Goal: Information Seeking & Learning: Learn about a topic

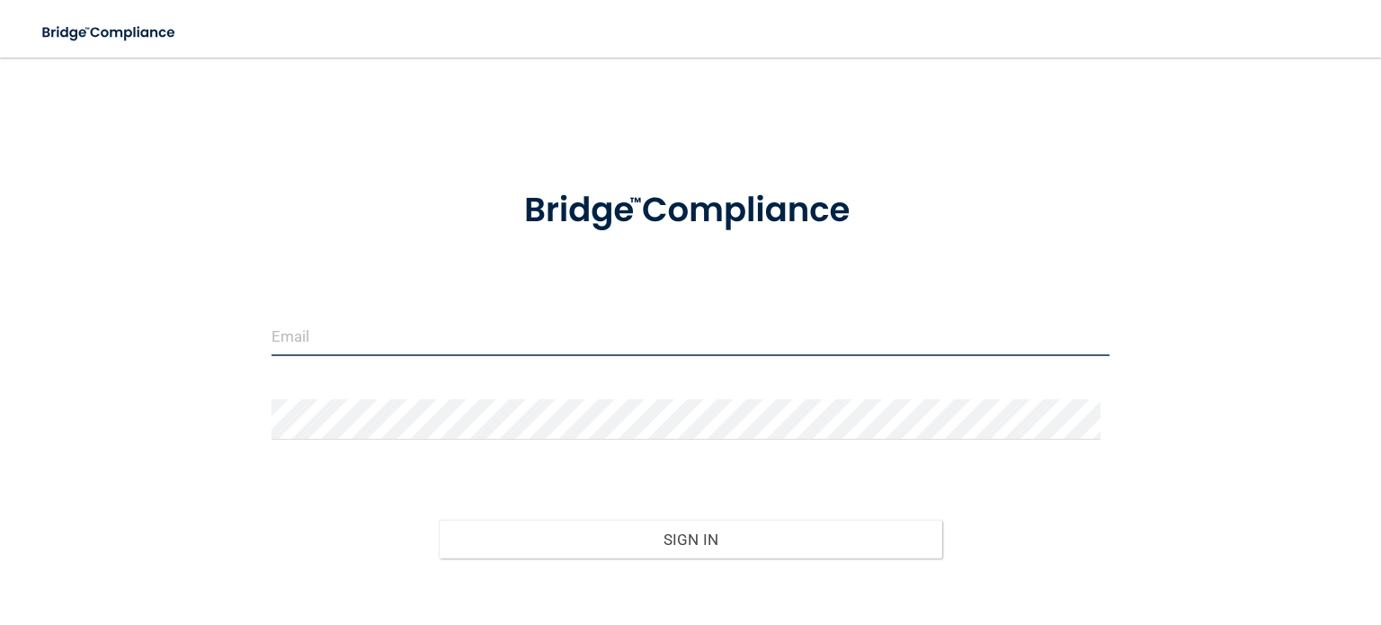
drag, startPoint x: 440, startPoint y: 325, endPoint x: 520, endPoint y: 349, distance: 82.5
click at [440, 326] on input "email" at bounding box center [690, 336] width 838 height 40
type input "[EMAIL_ADDRESS][DOMAIN_NAME]"
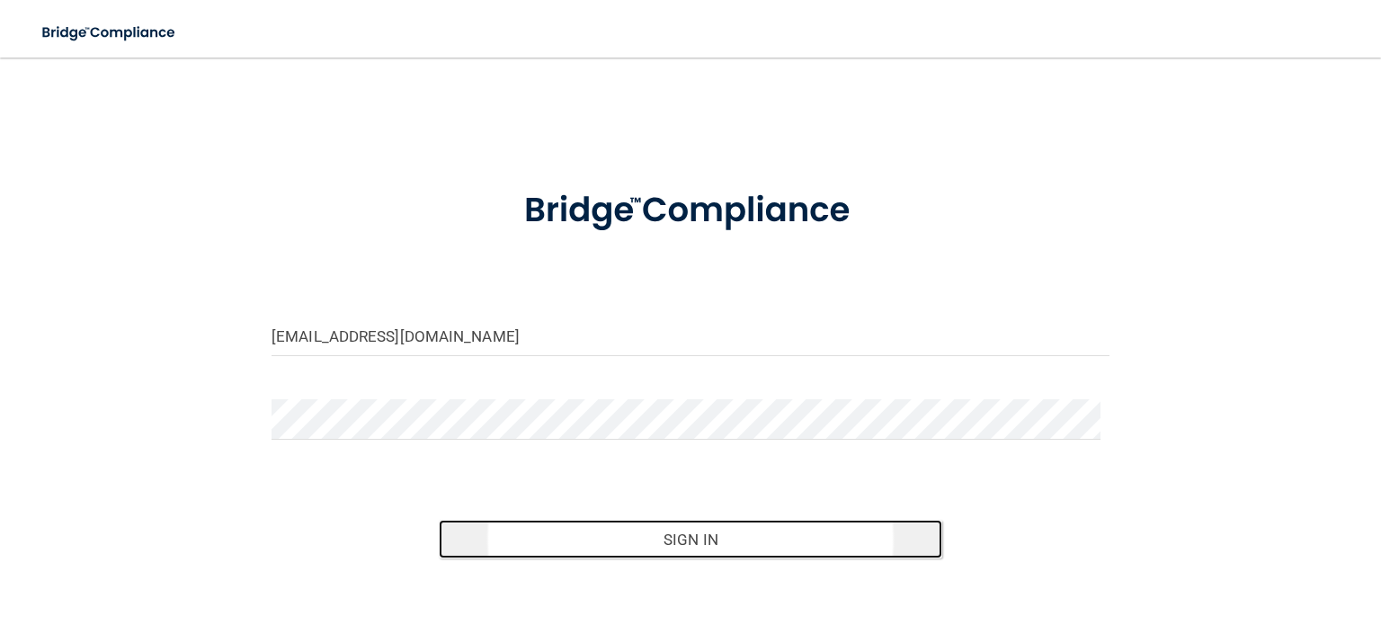
click at [461, 529] on button "Sign In" at bounding box center [690, 540] width 502 height 40
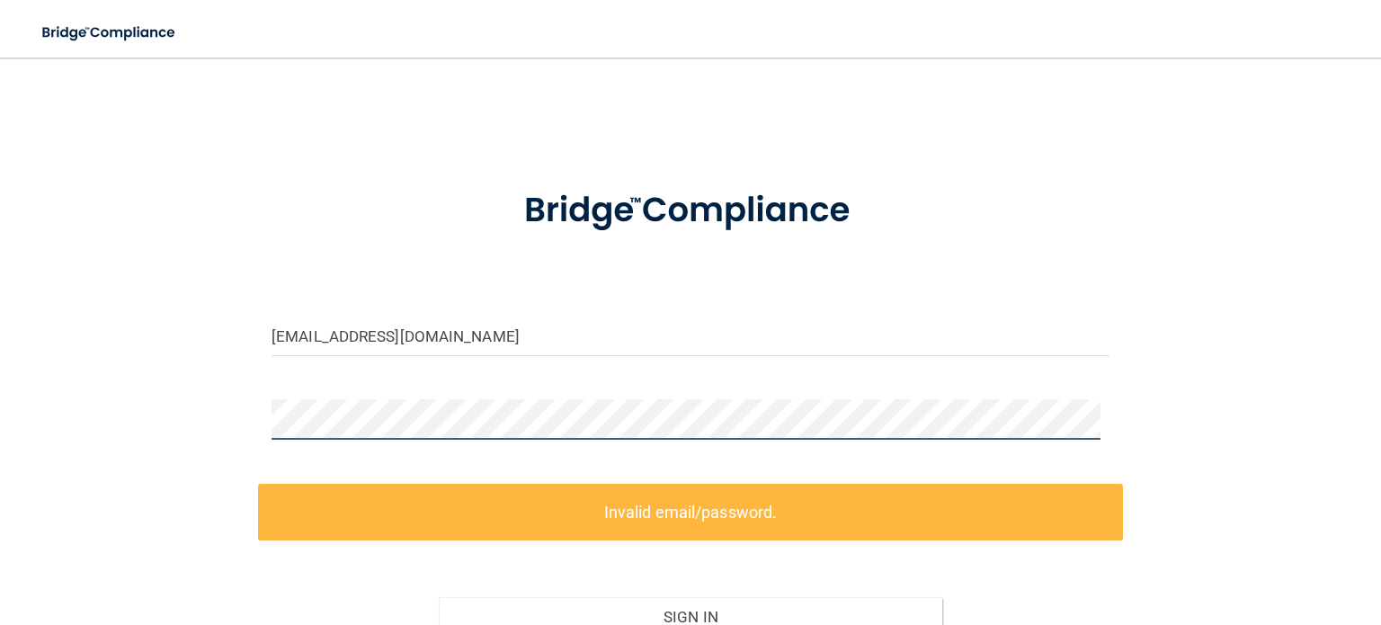
click at [230, 419] on div "kortnie@landermed.com Invalid email/password. You don't have permission to acce…" at bounding box center [690, 401] width 1309 height 650
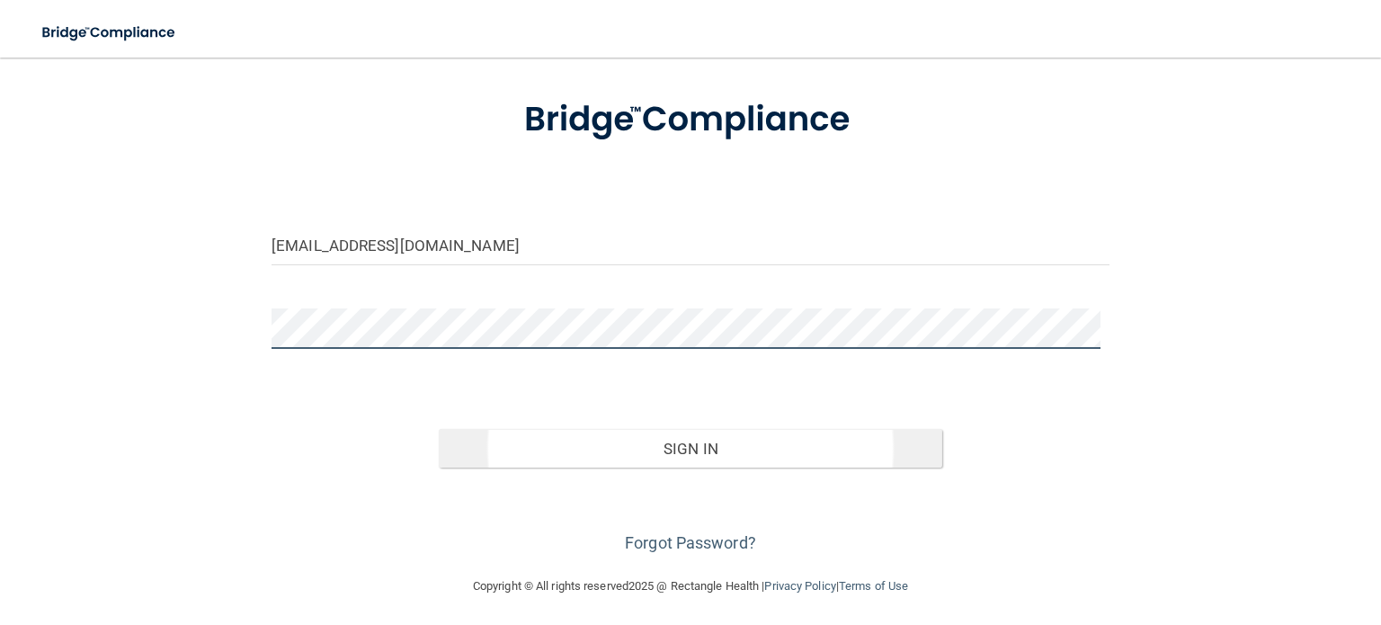
scroll to position [93, 0]
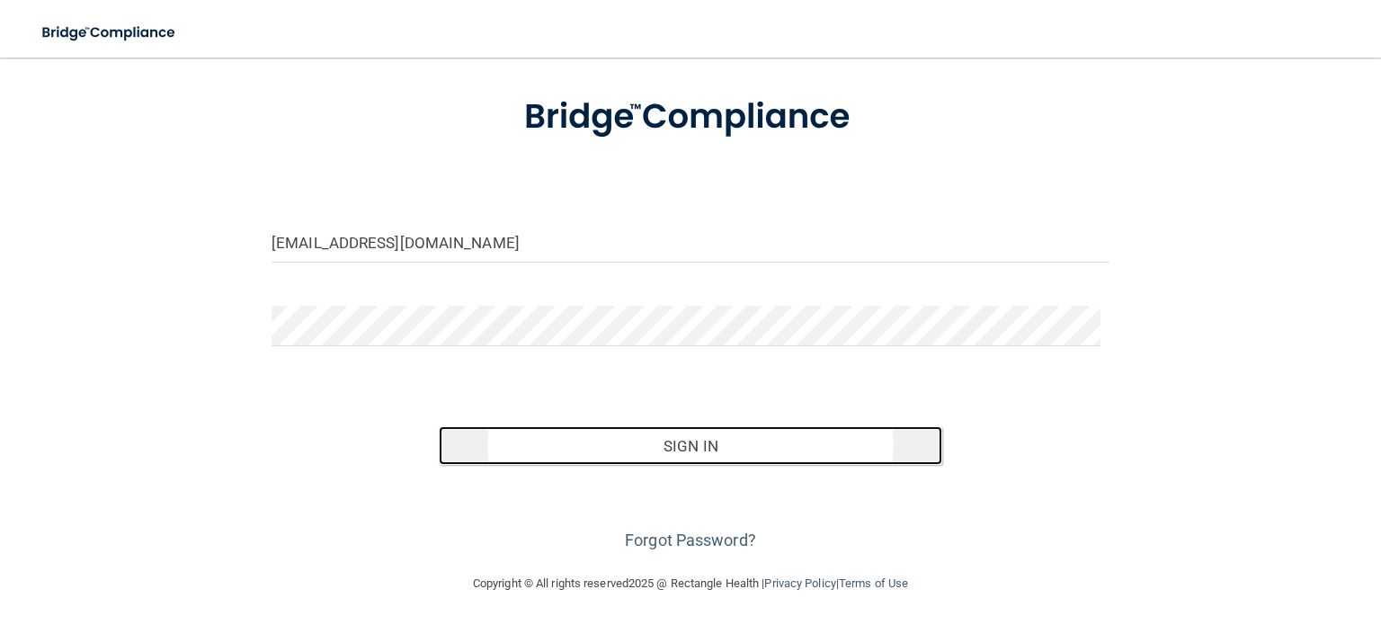
click at [609, 448] on button "Sign In" at bounding box center [690, 446] width 502 height 40
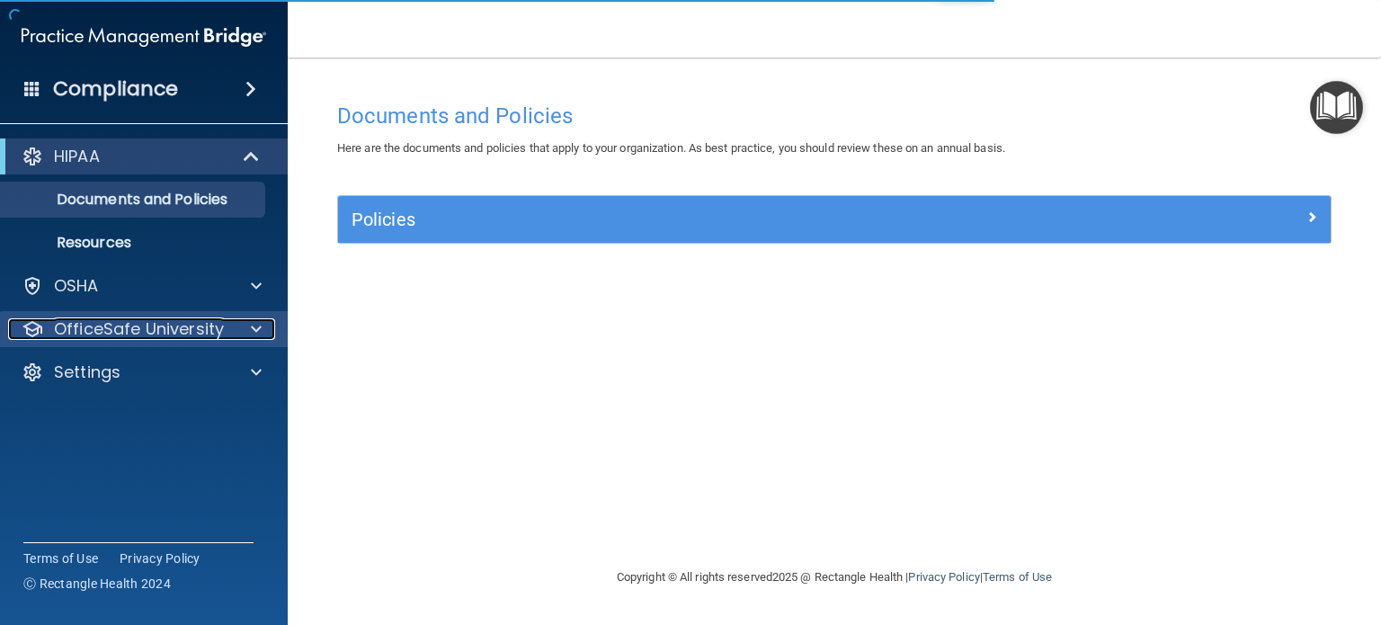
click at [166, 331] on p "OfficeSafe University" at bounding box center [139, 329] width 170 height 22
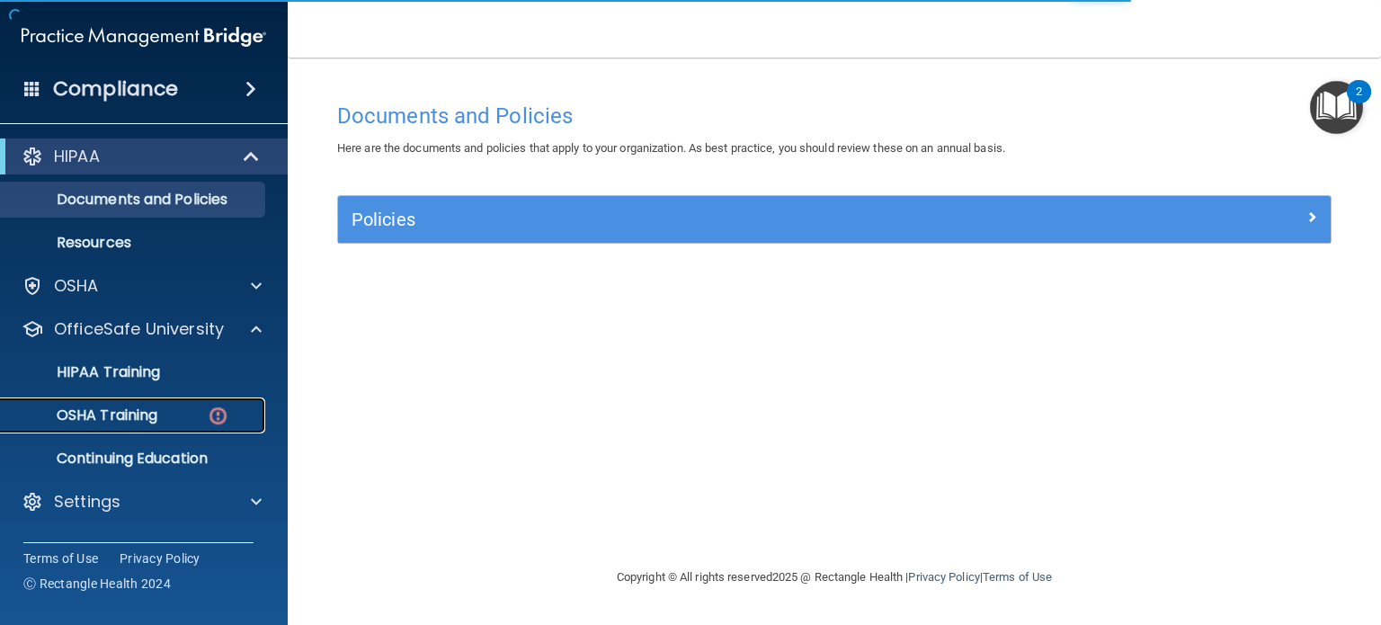
click at [138, 425] on link "OSHA Training" at bounding box center [123, 415] width 283 height 36
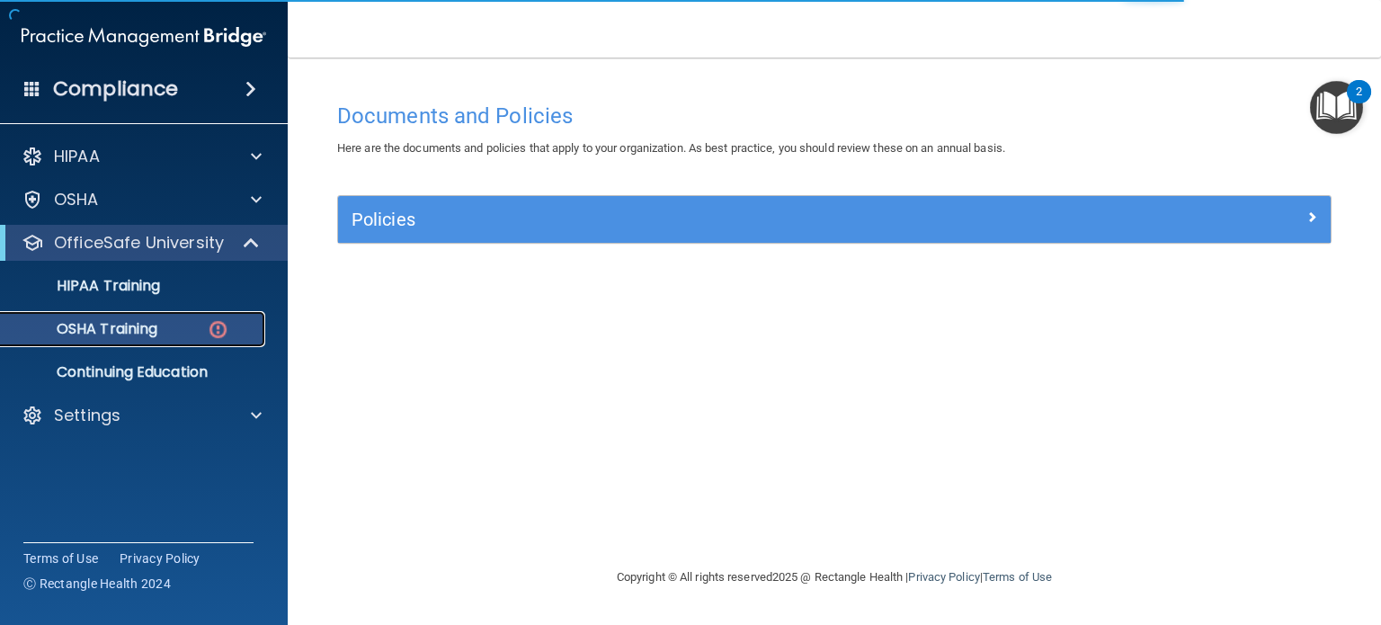
click at [217, 324] on img at bounding box center [218, 329] width 22 height 22
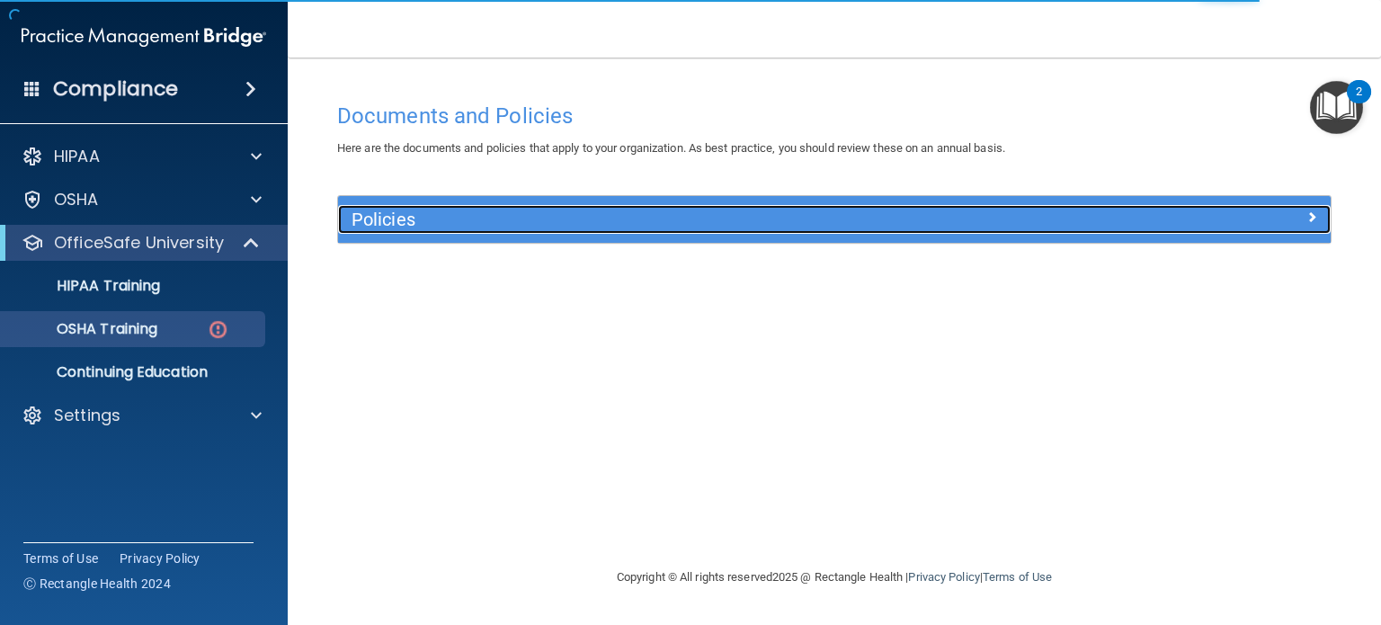
click at [1048, 218] on h5 "Policies" at bounding box center [709, 219] width 717 height 20
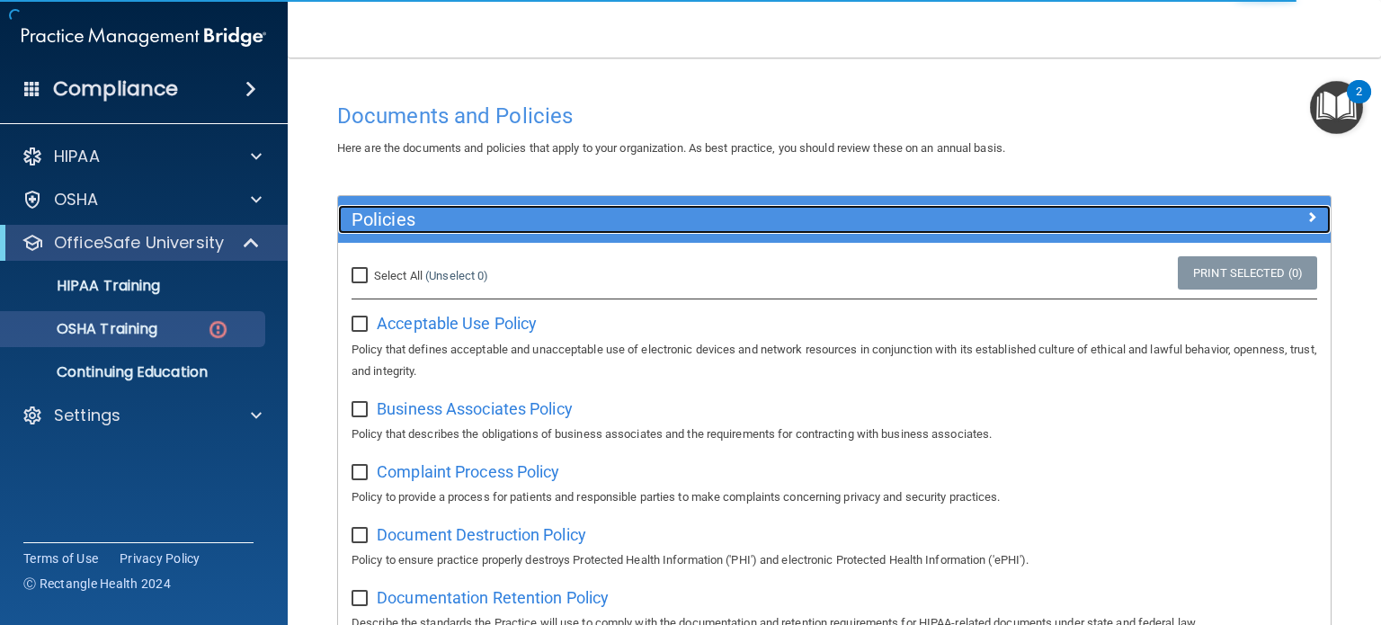
click at [654, 205] on div "Policies" at bounding box center [710, 219] width 744 height 29
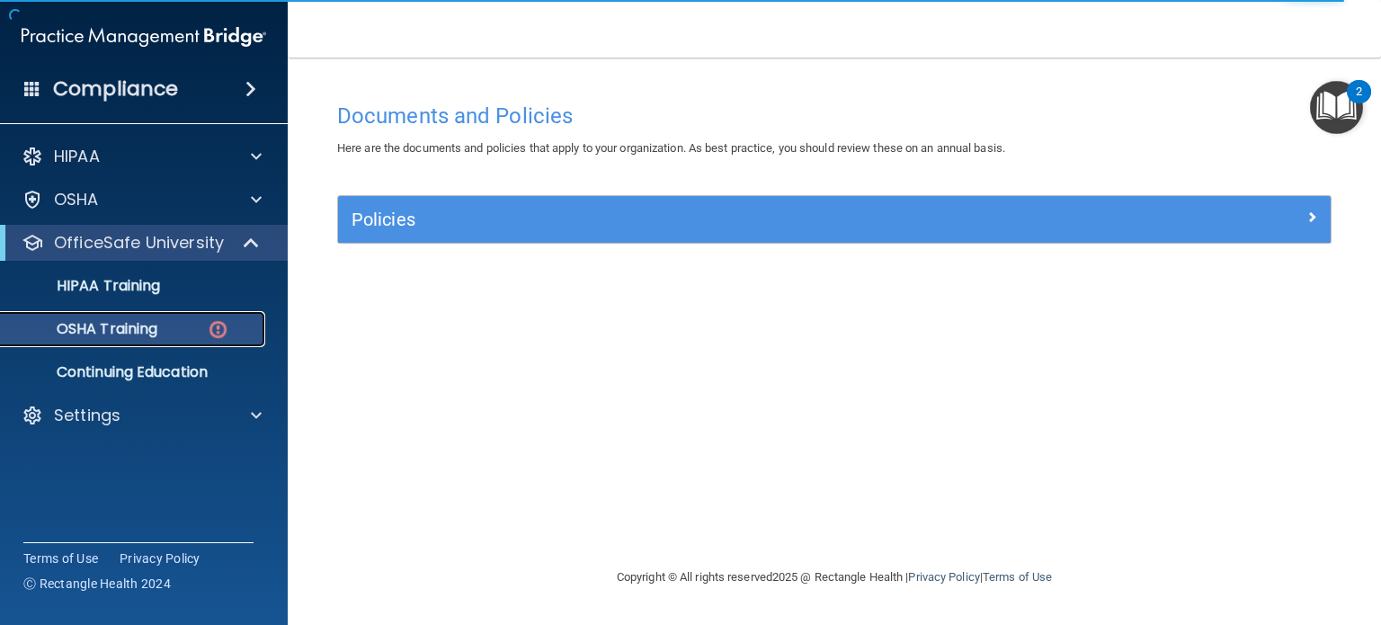
click at [218, 327] on img at bounding box center [218, 329] width 22 height 22
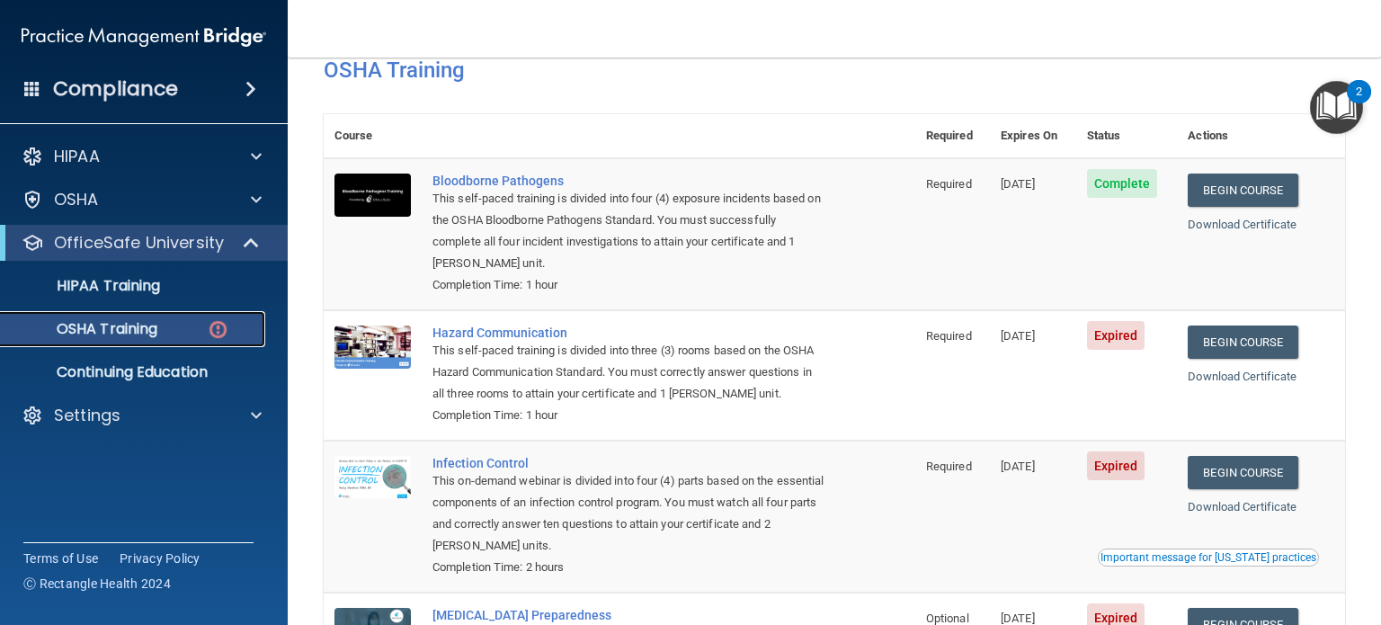
scroll to position [90, 0]
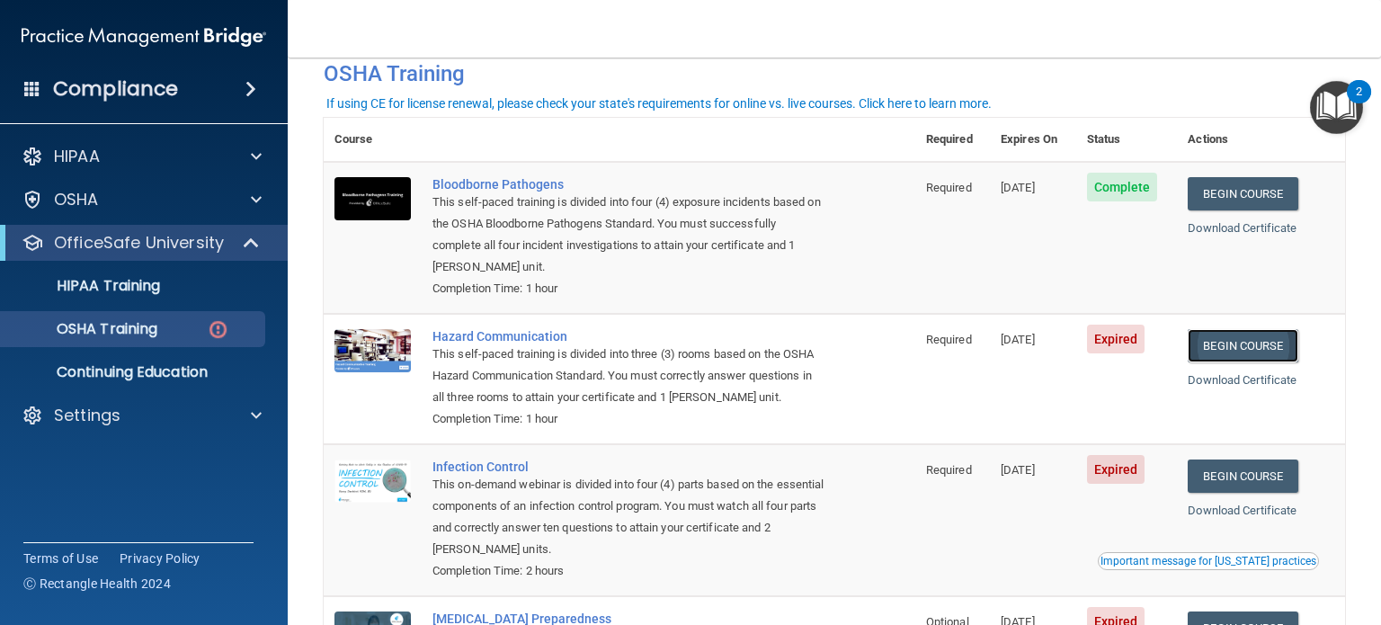
click at [1222, 353] on link "Begin Course" at bounding box center [1242, 345] width 110 height 33
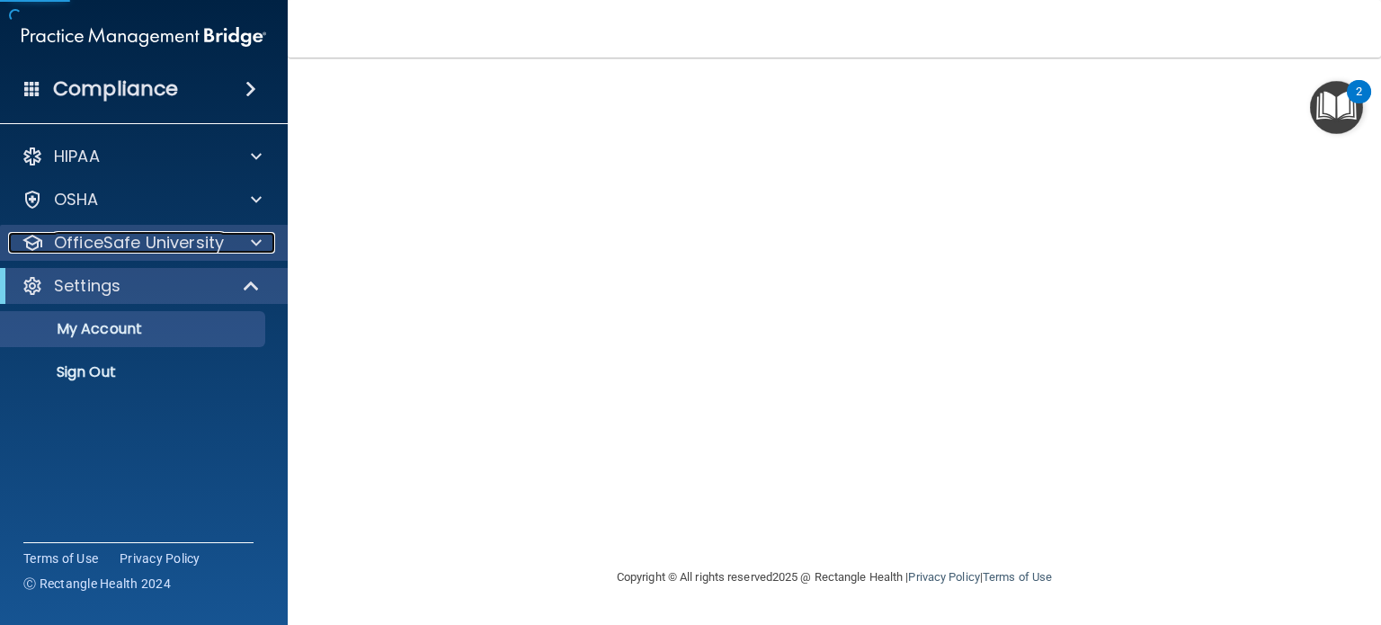
click at [130, 242] on p "OfficeSafe University" at bounding box center [139, 243] width 170 height 22
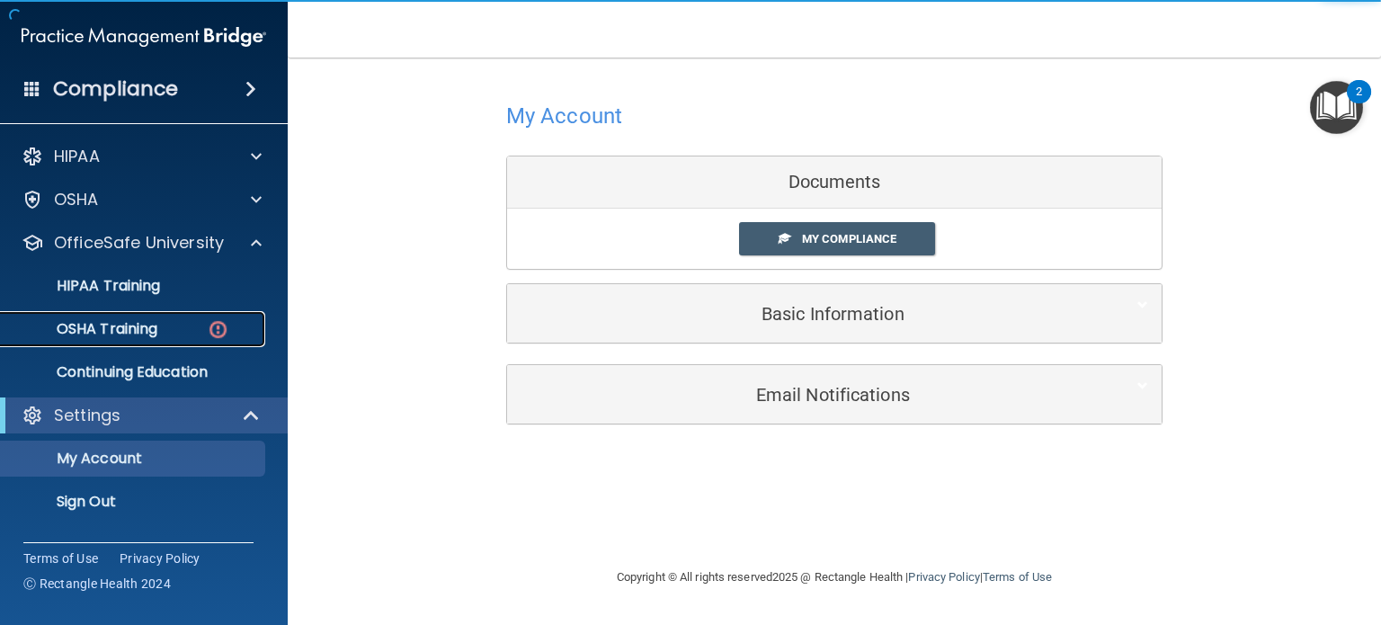
click at [191, 324] on div "OSHA Training" at bounding box center [134, 329] width 245 height 18
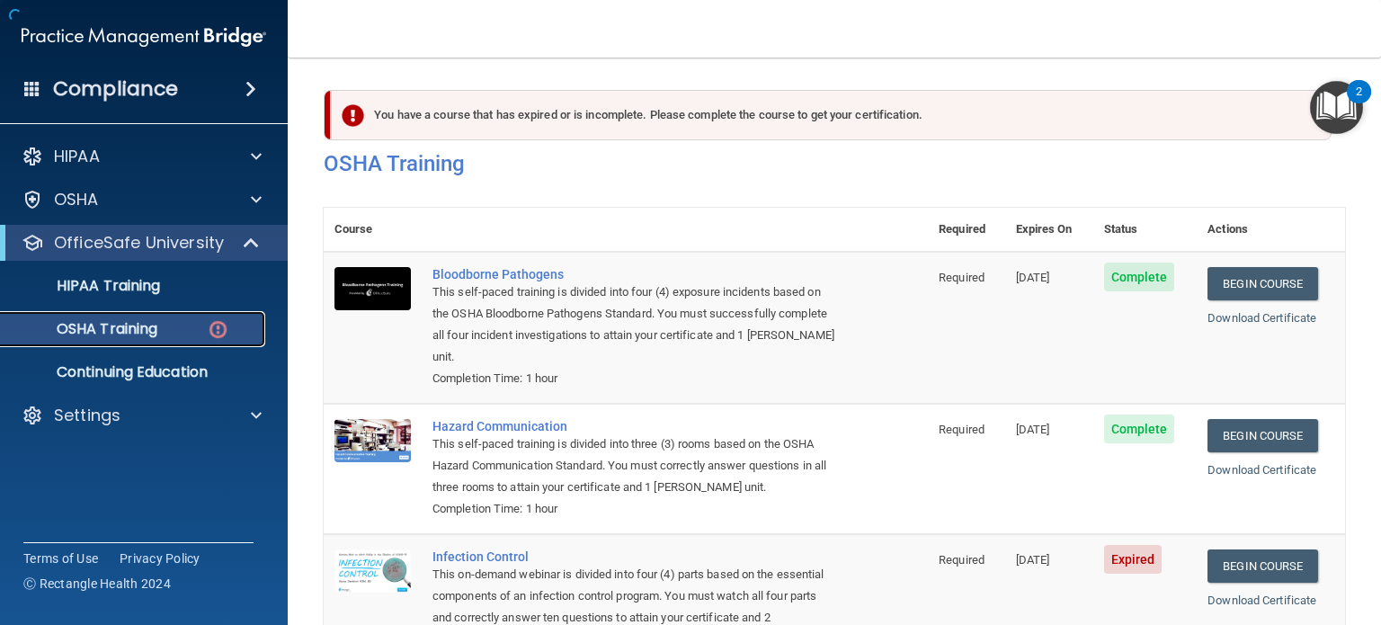
click at [219, 328] on img at bounding box center [218, 329] width 22 height 22
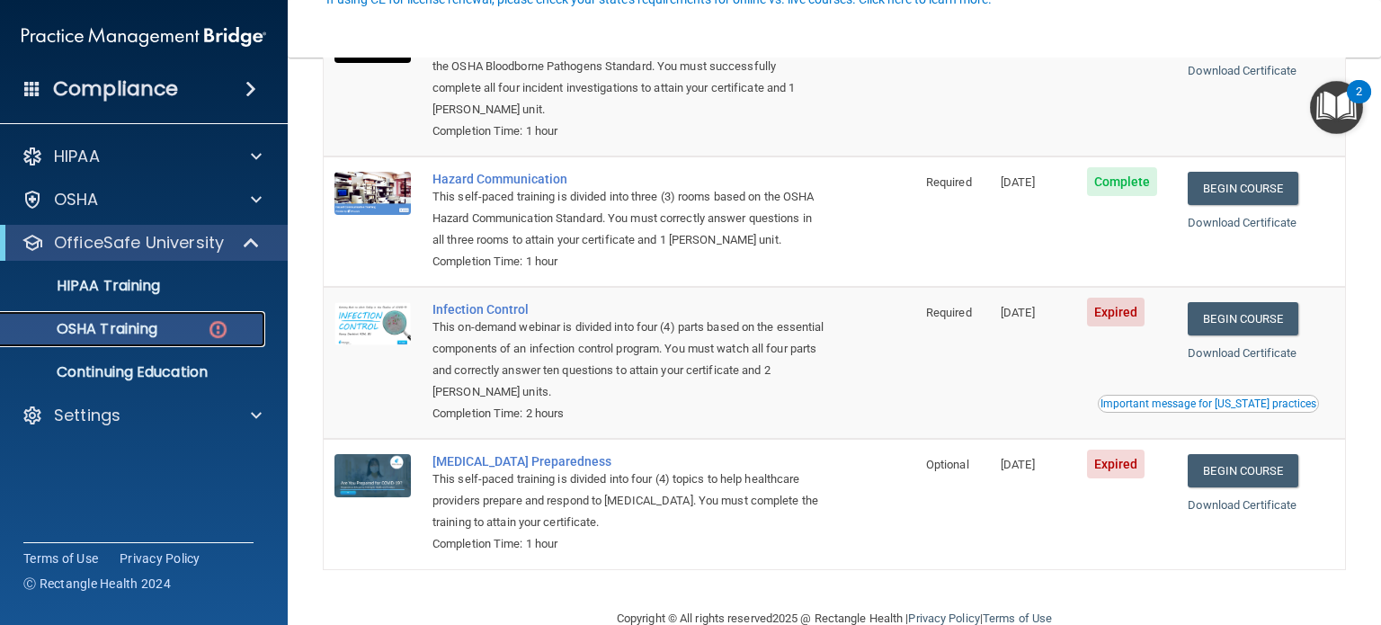
scroll to position [270, 0]
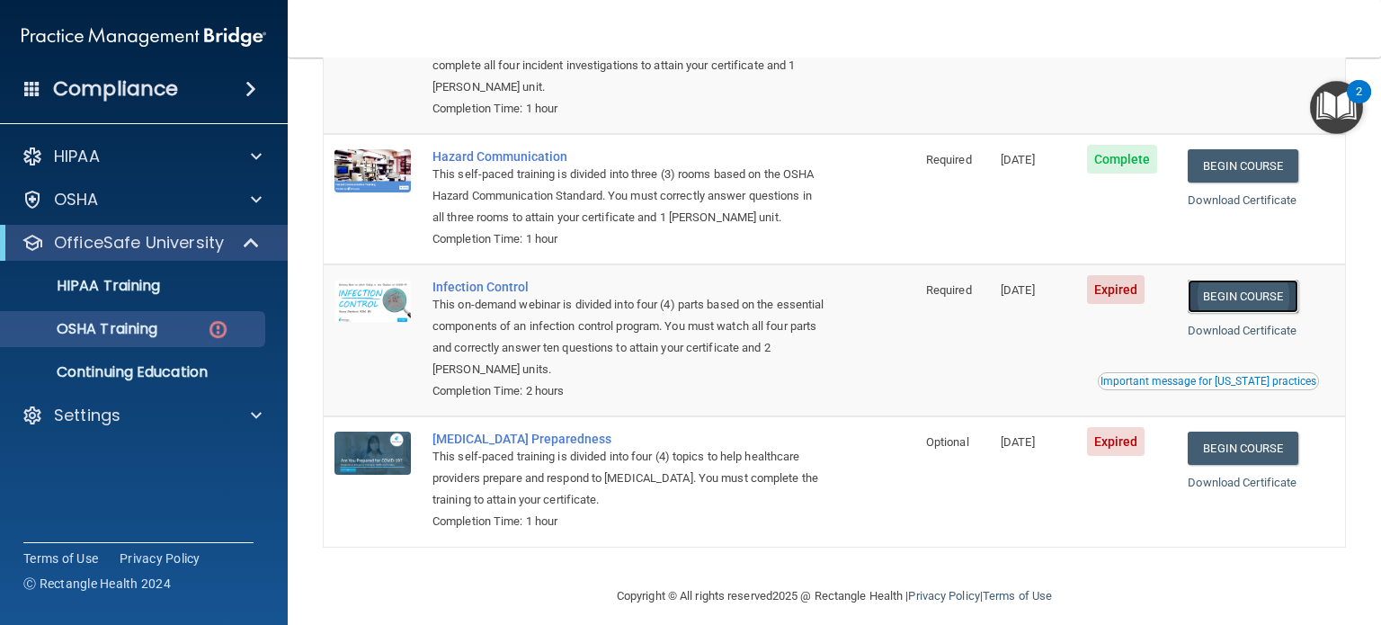
click at [1214, 298] on link "Begin Course" at bounding box center [1242, 296] width 110 height 33
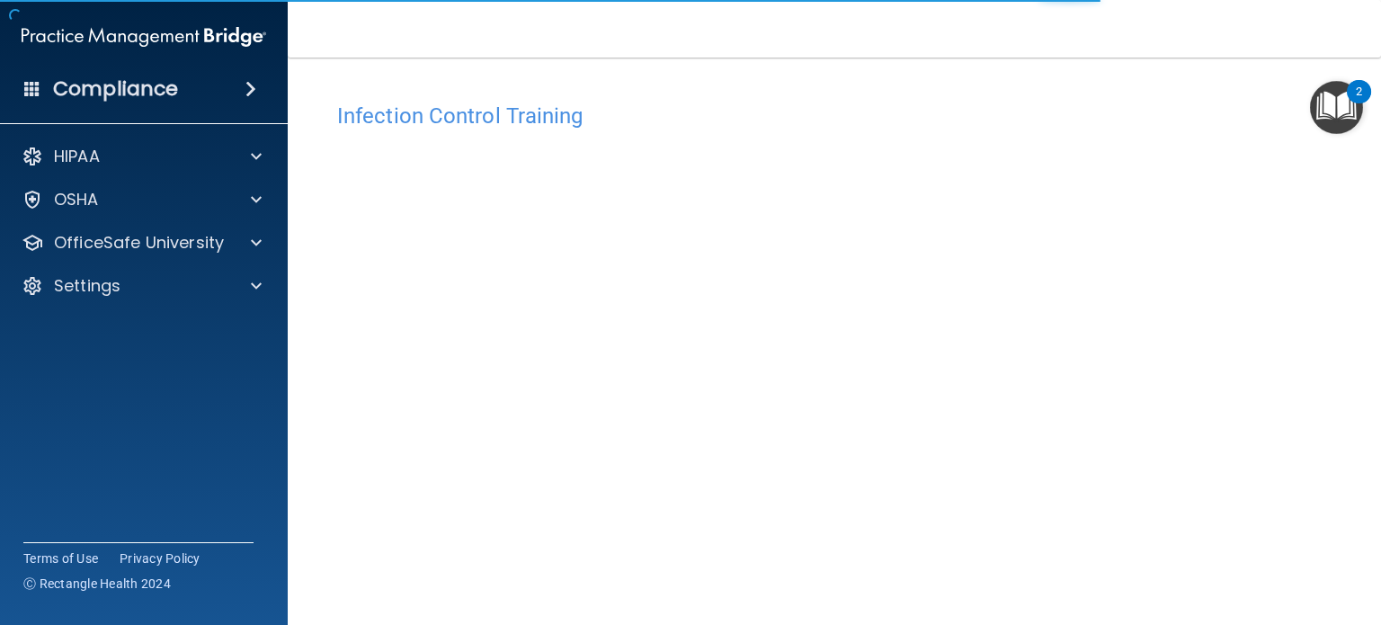
scroll to position [90, 0]
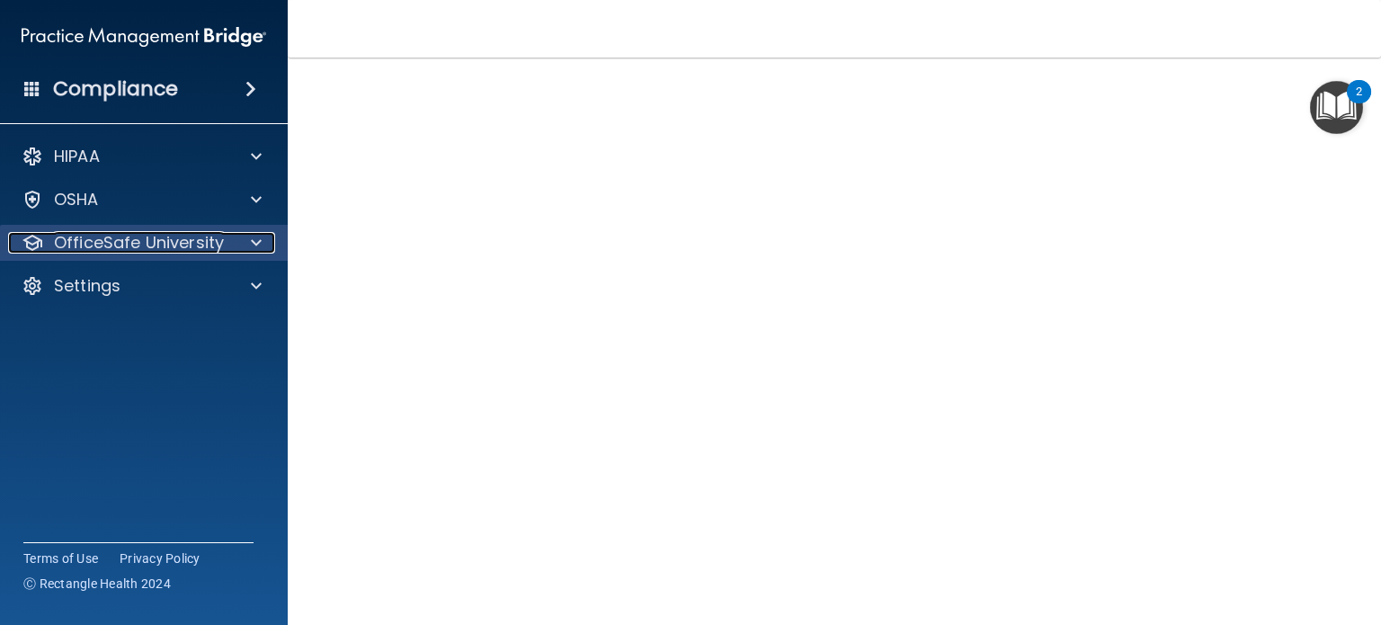
click at [159, 233] on p "OfficeSafe University" at bounding box center [139, 243] width 170 height 22
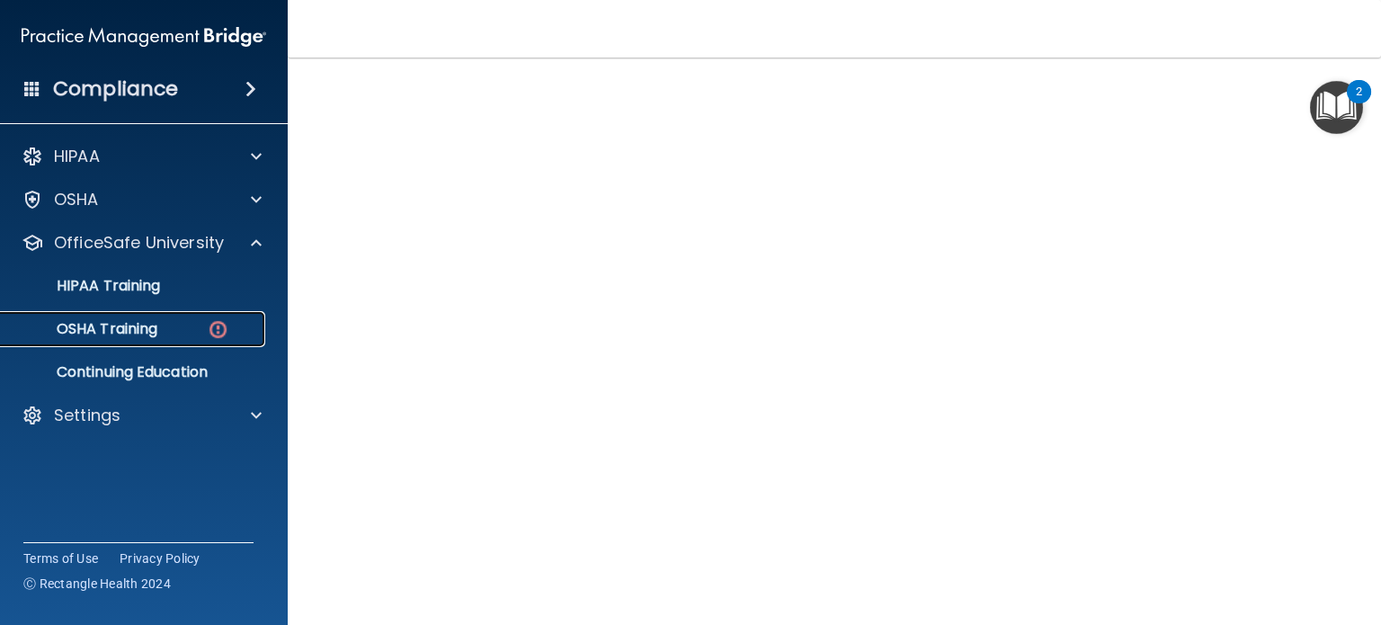
click at [198, 323] on div "OSHA Training" at bounding box center [134, 329] width 245 height 18
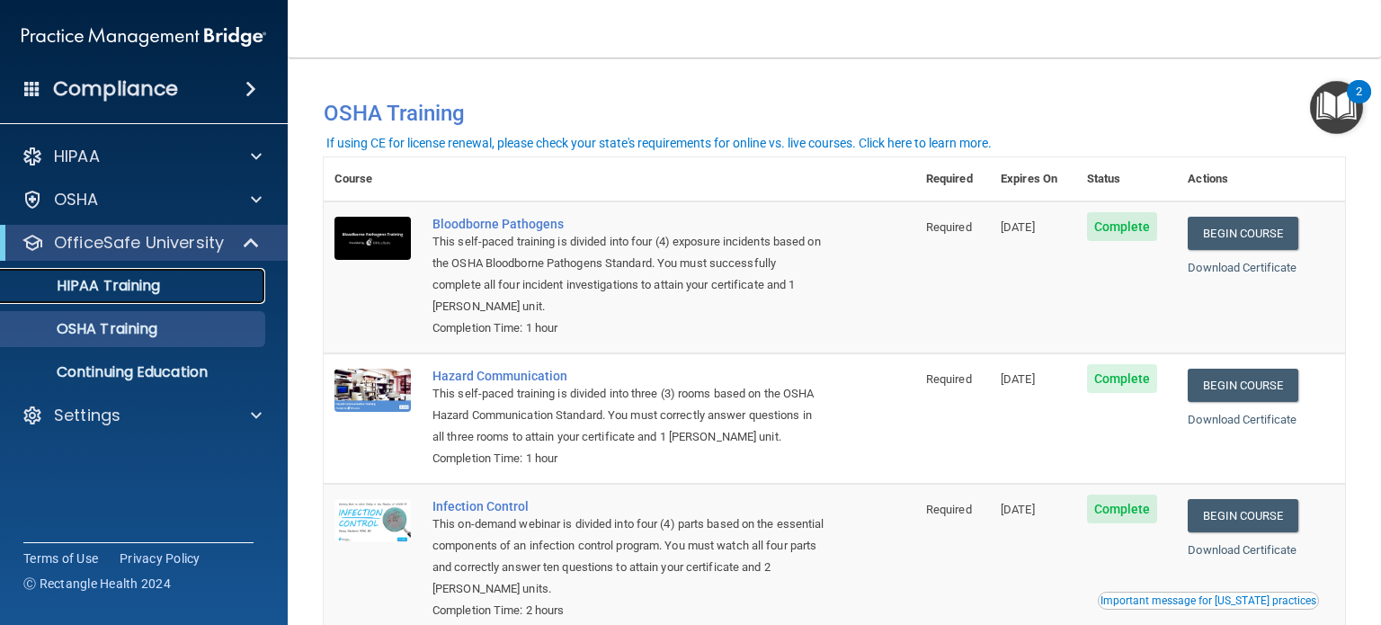
click at [146, 288] on p "HIPAA Training" at bounding box center [86, 286] width 148 height 18
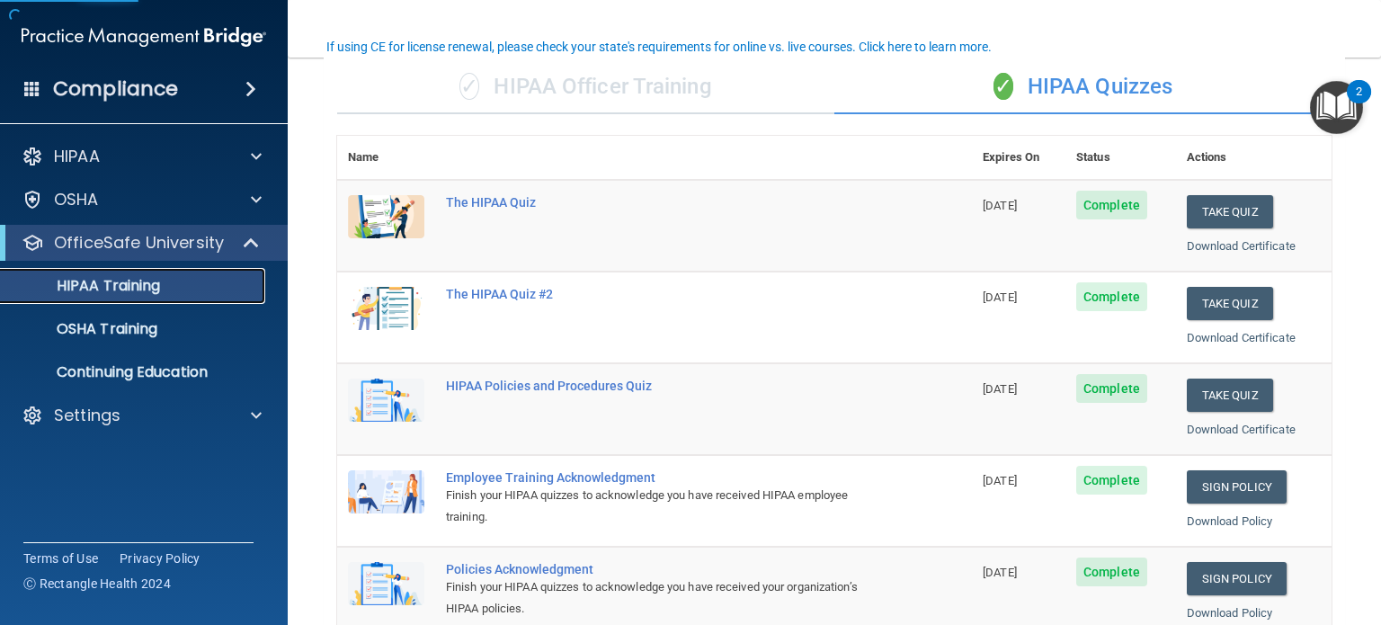
scroll to position [270, 0]
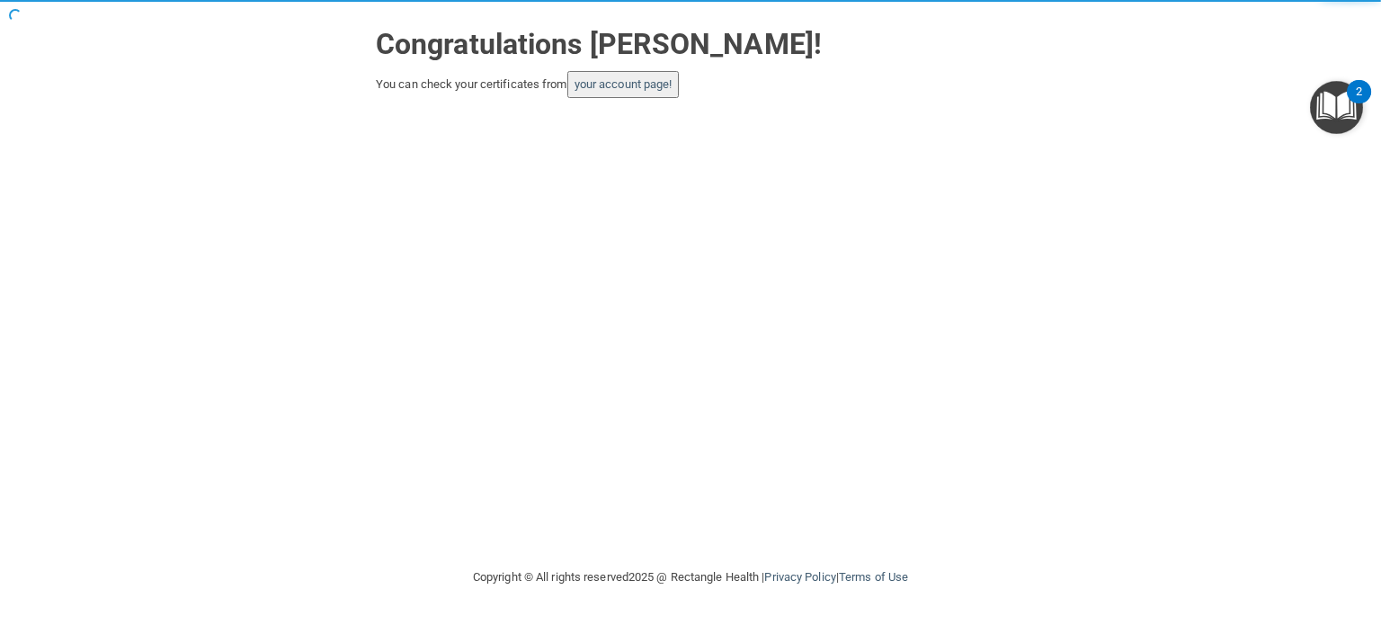
click at [655, 73] on button "your account page!" at bounding box center [623, 84] width 112 height 27
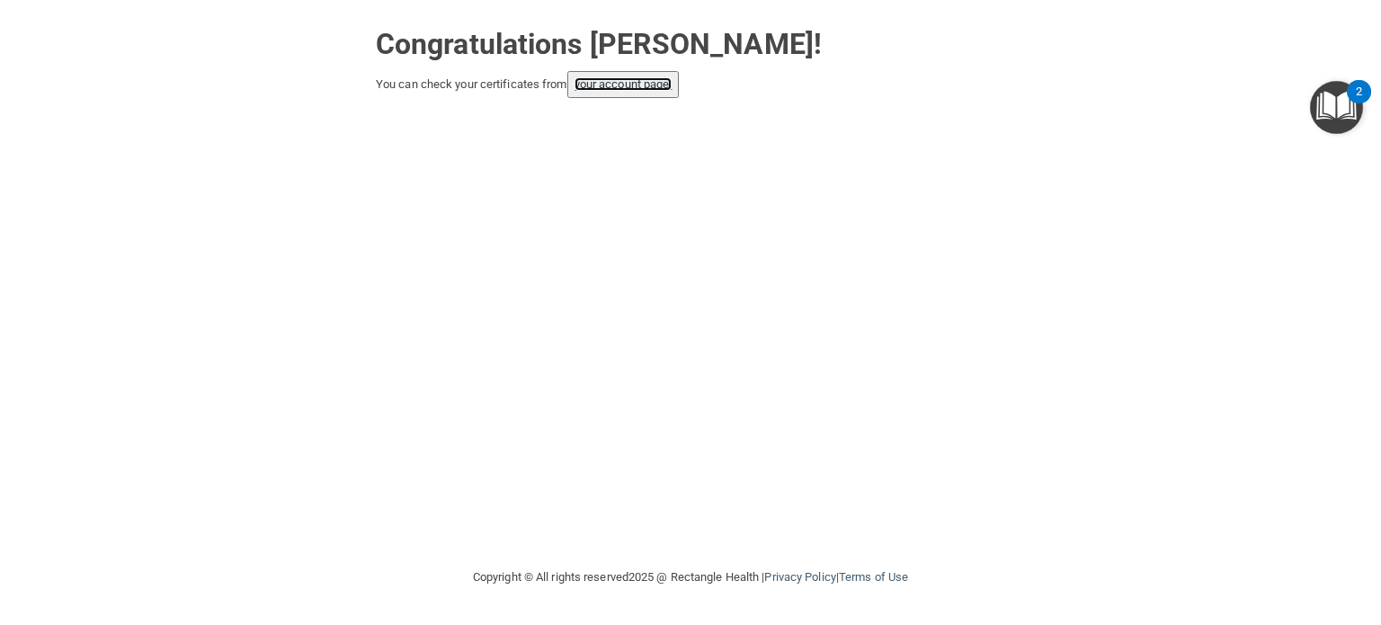
click at [644, 87] on link "your account page!" at bounding box center [623, 83] width 98 height 13
